Goal: Task Accomplishment & Management: Complete application form

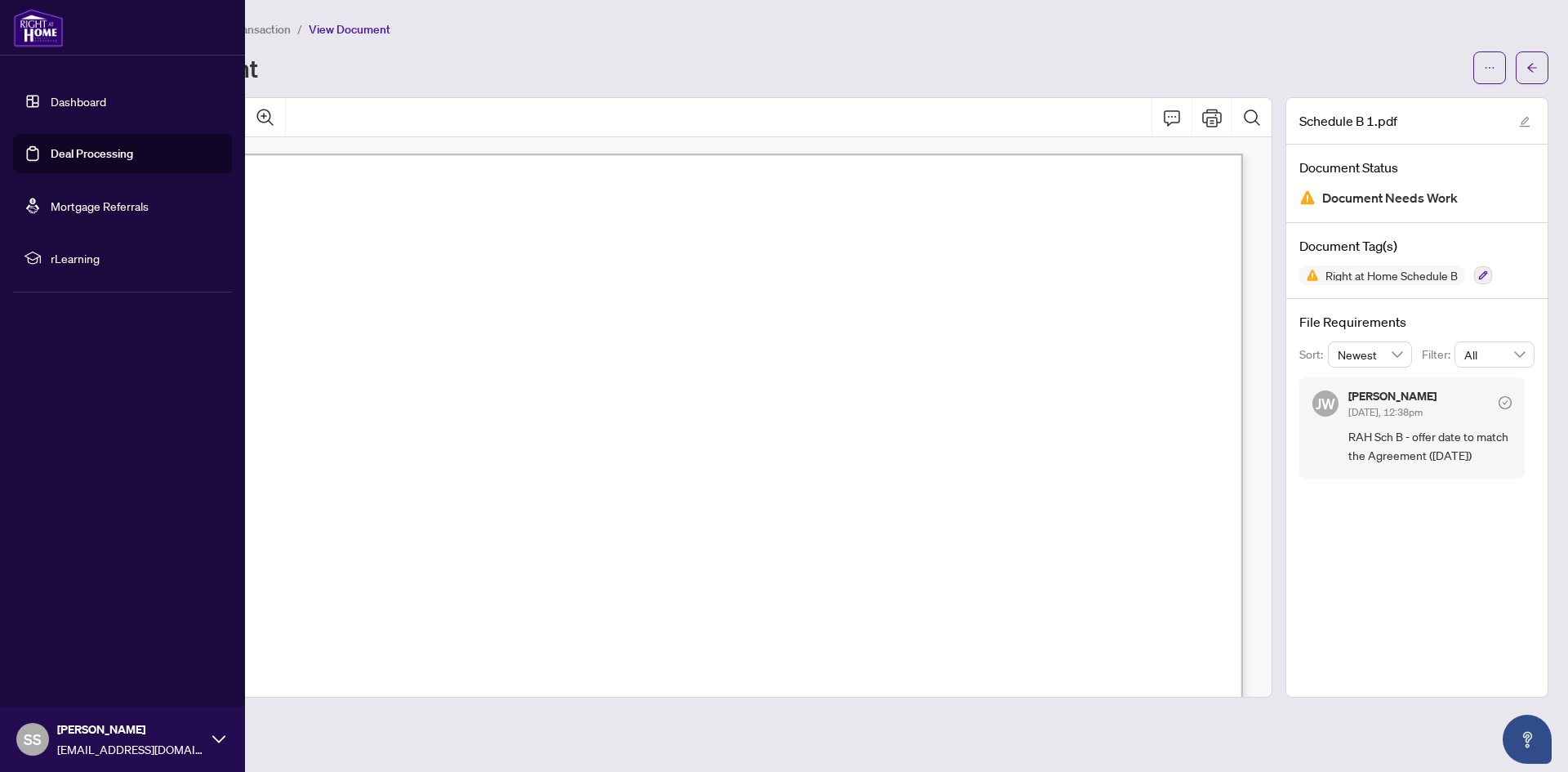
click at [51, 98] on link "Dashboard" at bounding box center [78, 101] width 56 height 15
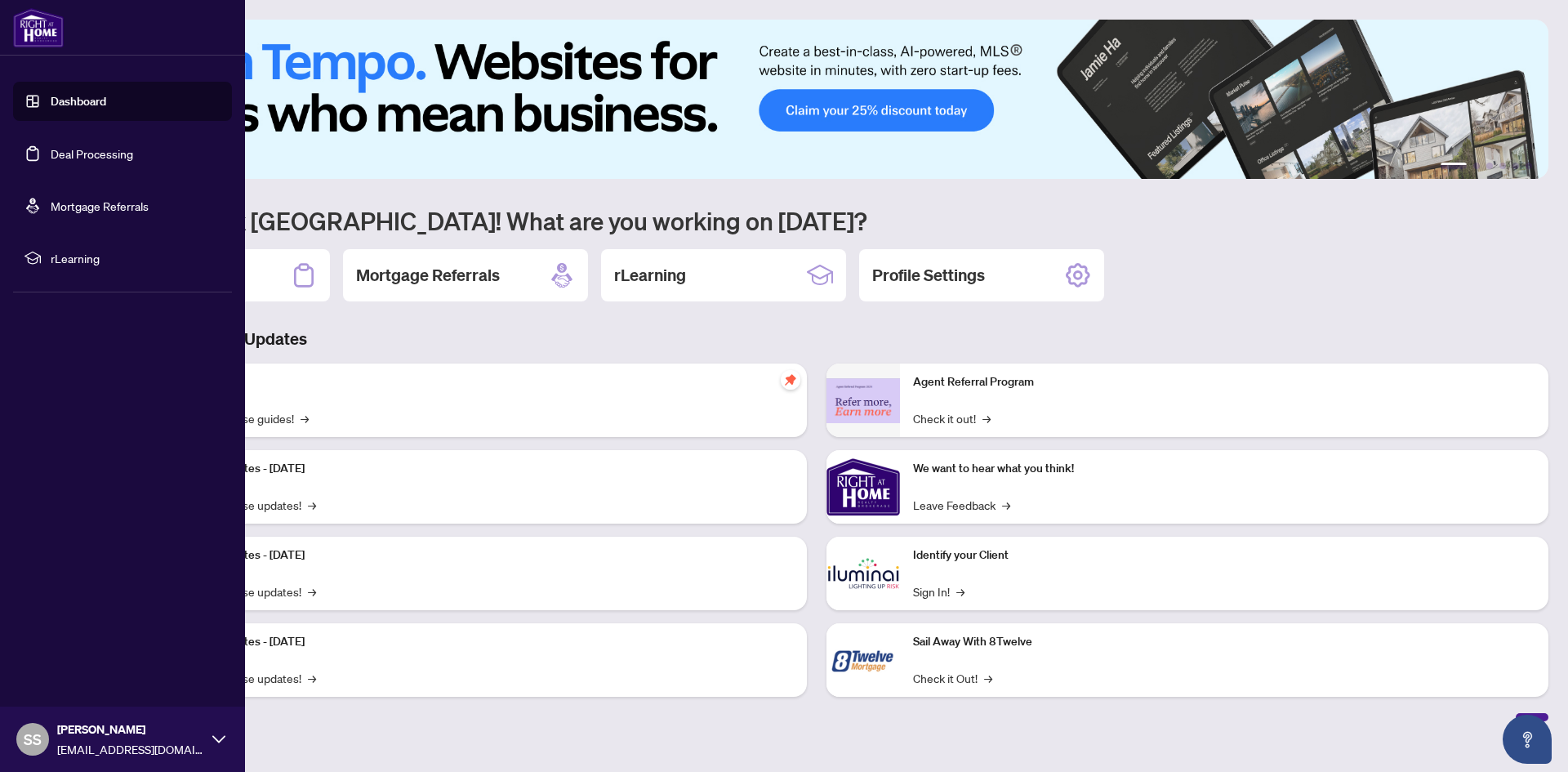
click at [51, 97] on link "Dashboard" at bounding box center [78, 101] width 56 height 15
click at [51, 150] on link "Deal Processing" at bounding box center [91, 153] width 82 height 15
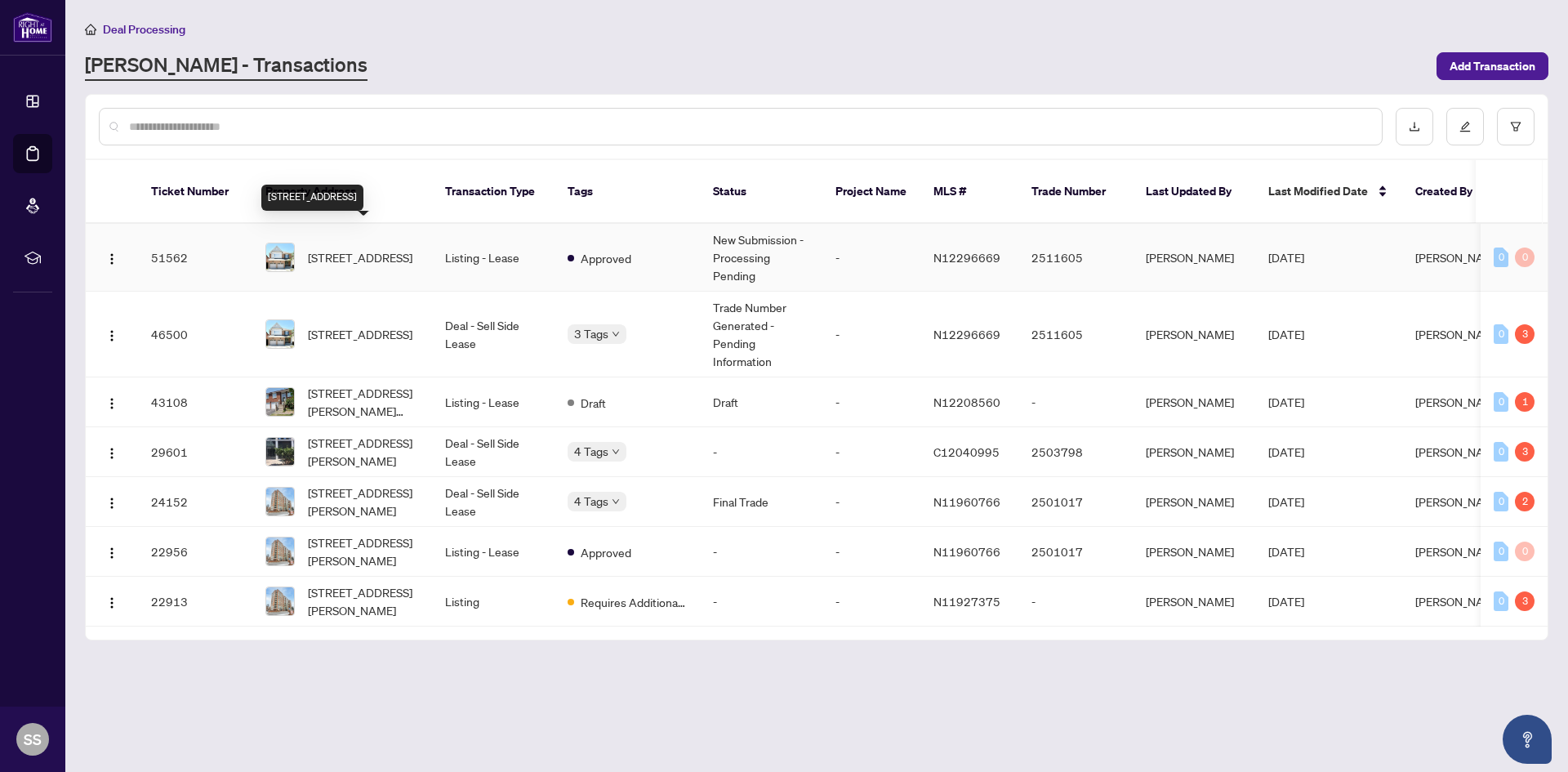
click at [329, 248] on span "[STREET_ADDRESS]" at bounding box center [360, 257] width 105 height 18
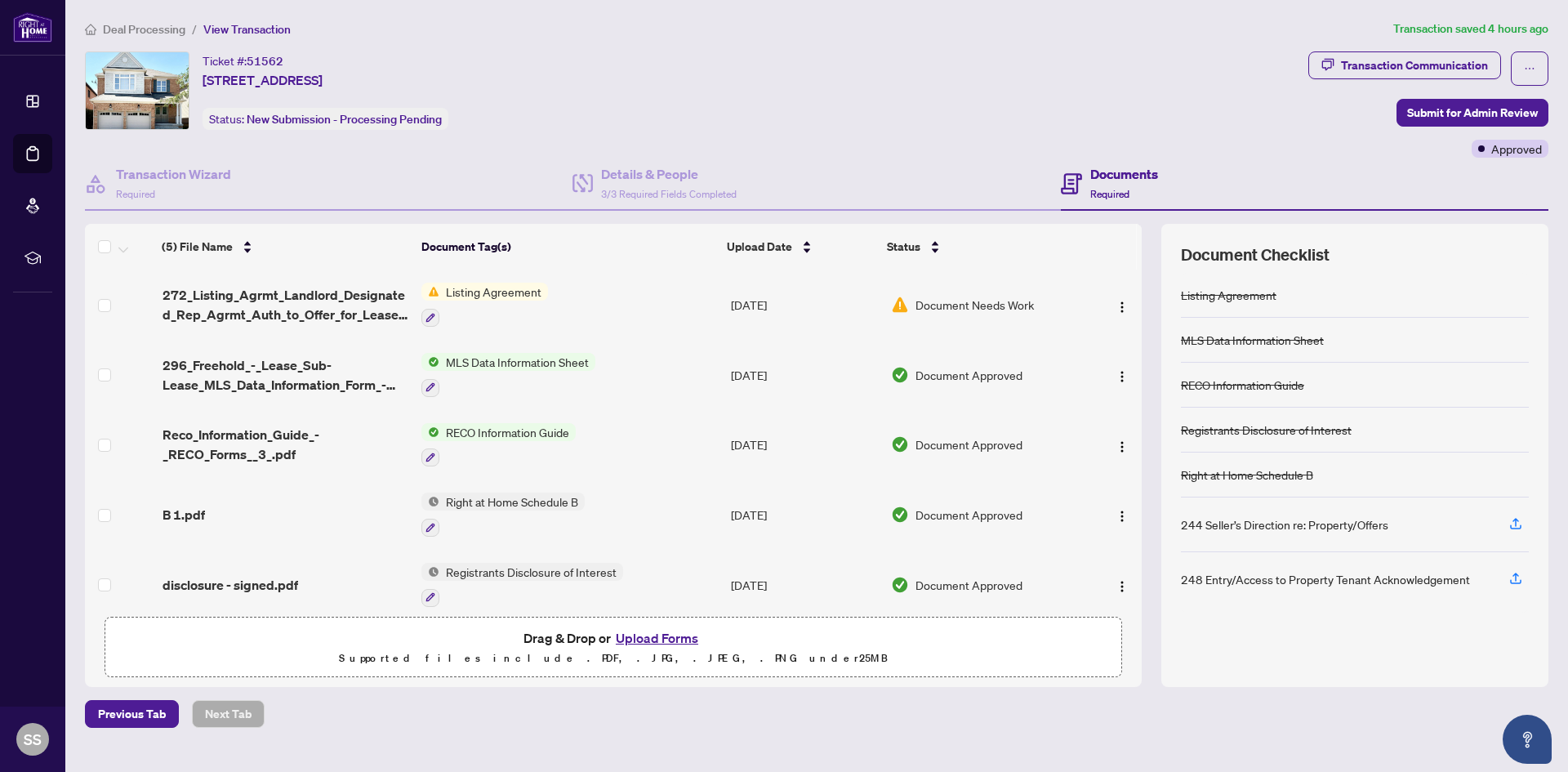
click at [643, 636] on button "Upload Forms" at bounding box center [657, 637] width 92 height 21
click at [645, 638] on button "Upload Forms" at bounding box center [657, 637] width 92 height 21
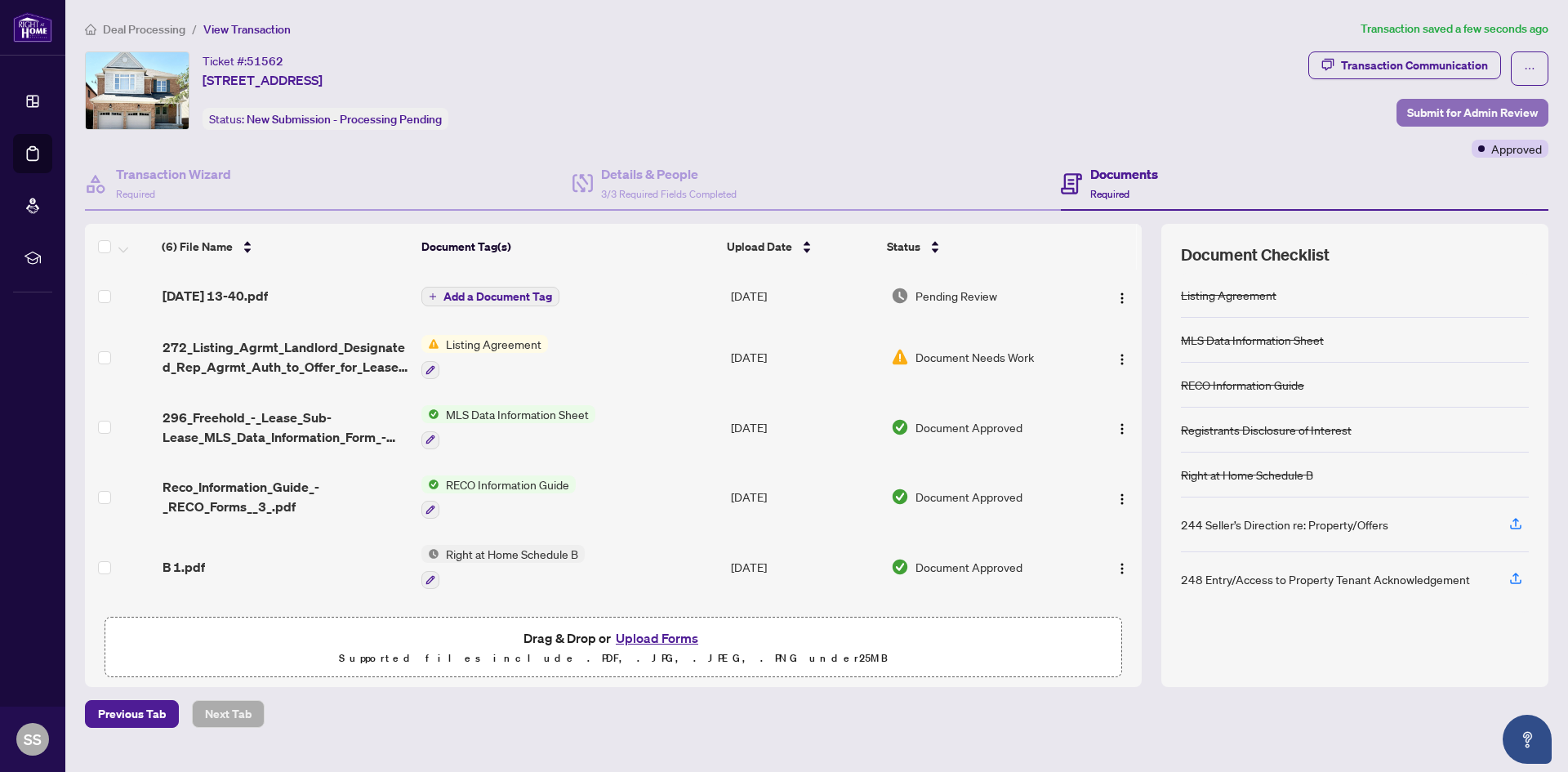
click at [1439, 113] on span "Submit for Admin Review" at bounding box center [1471, 112] width 130 height 26
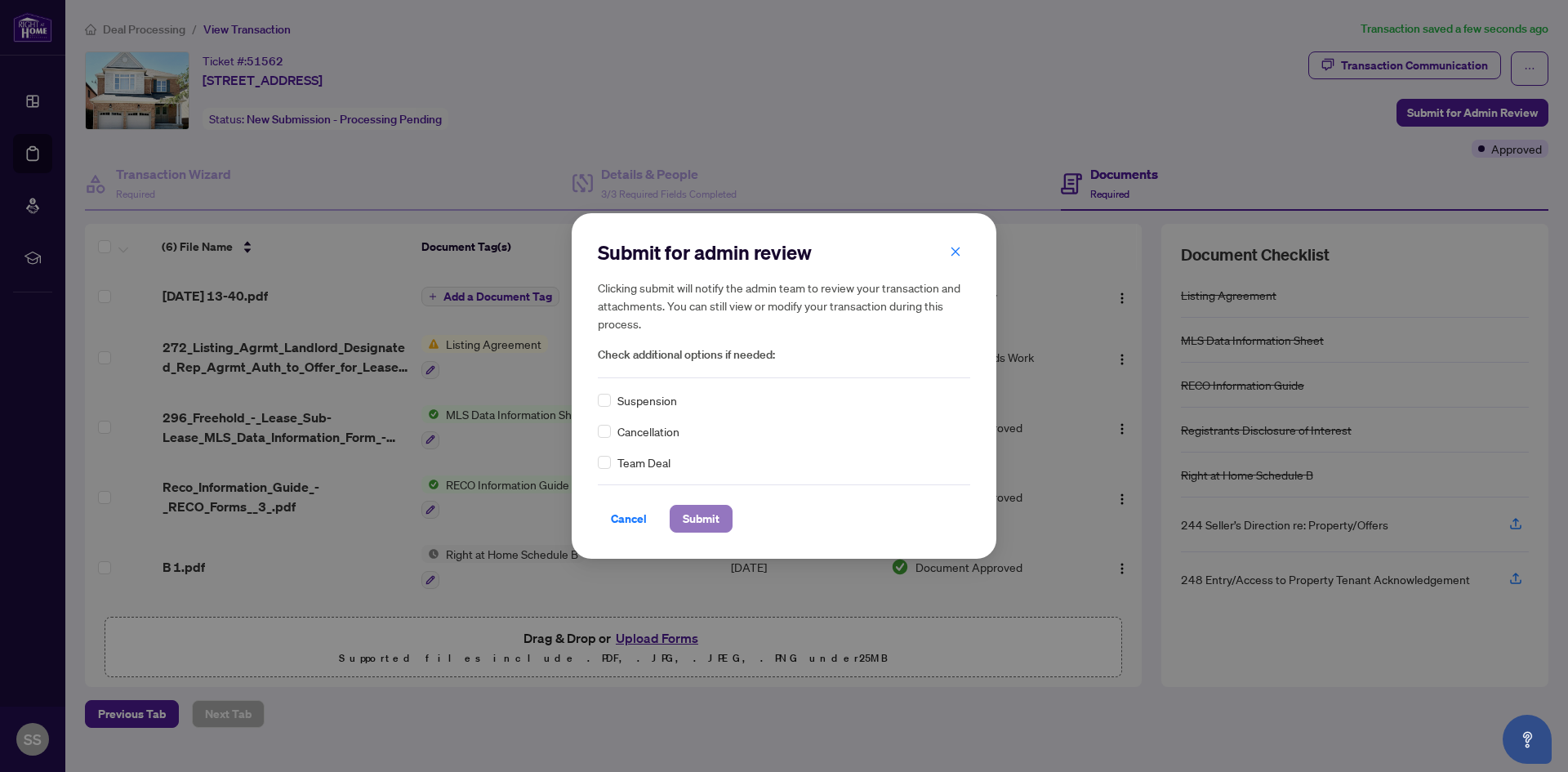
click at [697, 507] on span "Submit" at bounding box center [700, 518] width 36 height 26
